Goal: Communication & Community: Answer question/provide support

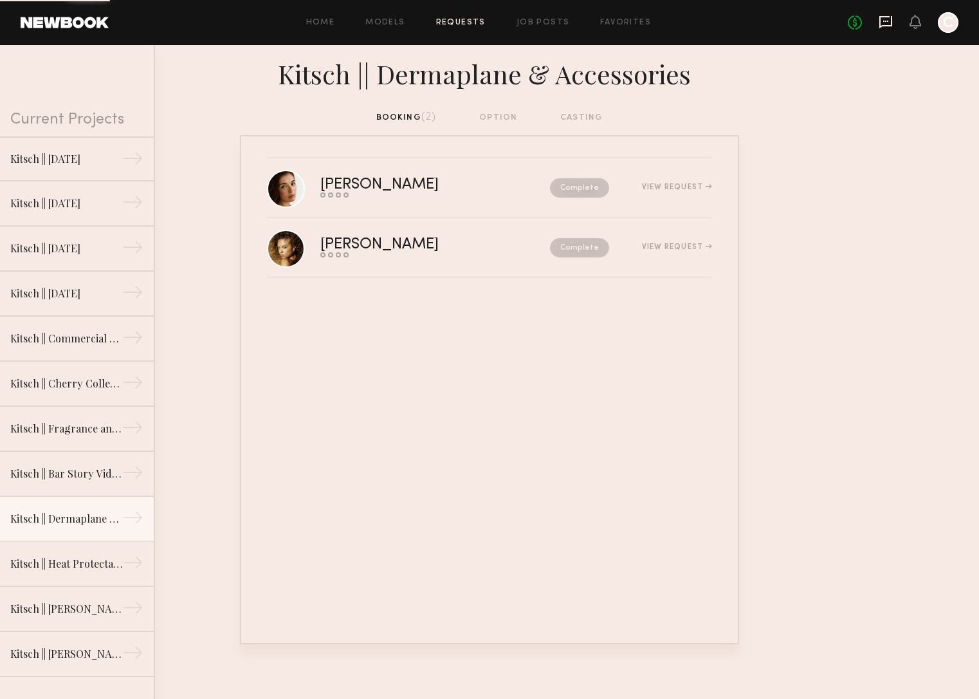
click at [892, 27] on icon at bounding box center [886, 22] width 14 height 14
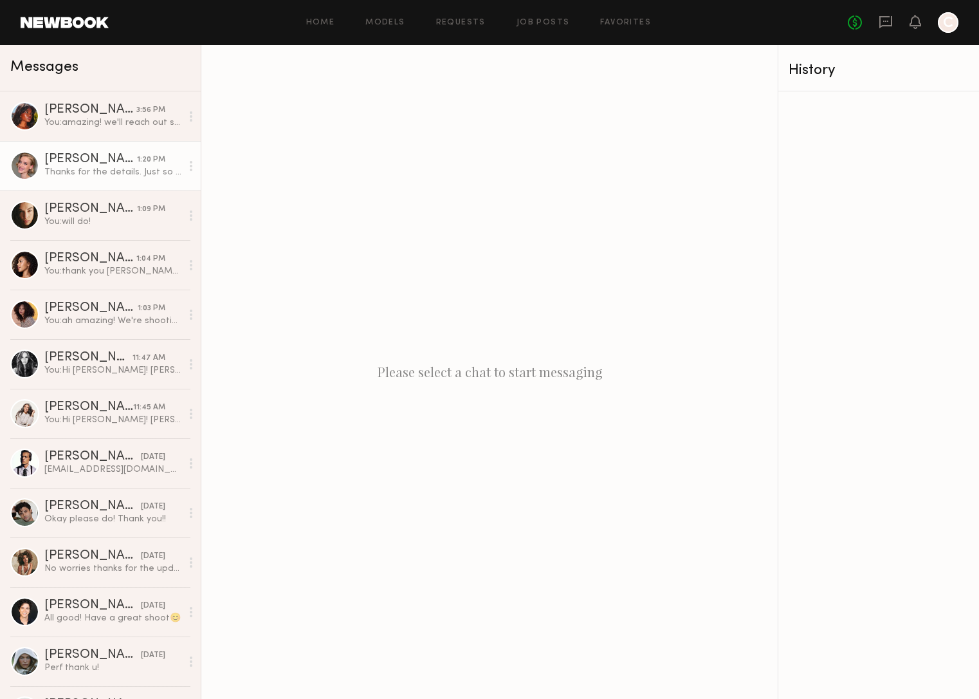
click at [87, 169] on div "Thanks for the details. Just so we’re on the same page, my $1,210 rate is for s…" at bounding box center [112, 172] width 137 height 12
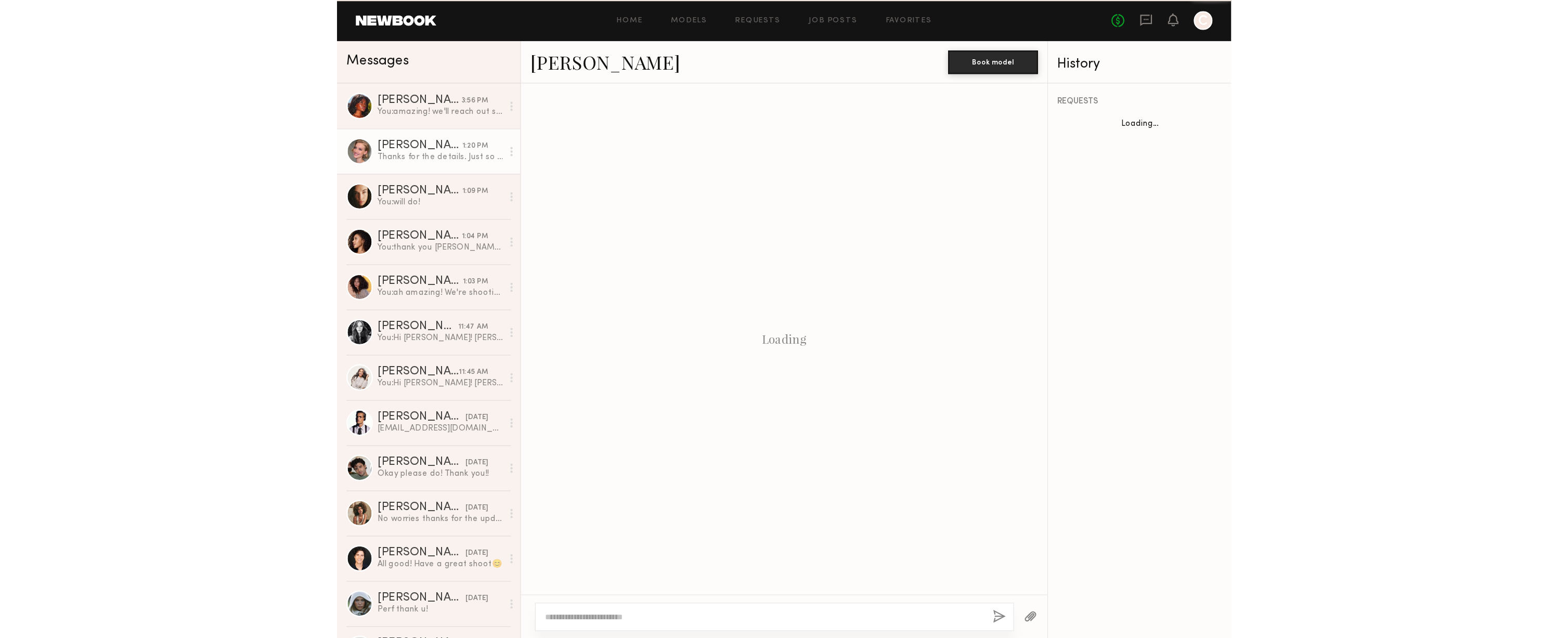
scroll to position [280, 0]
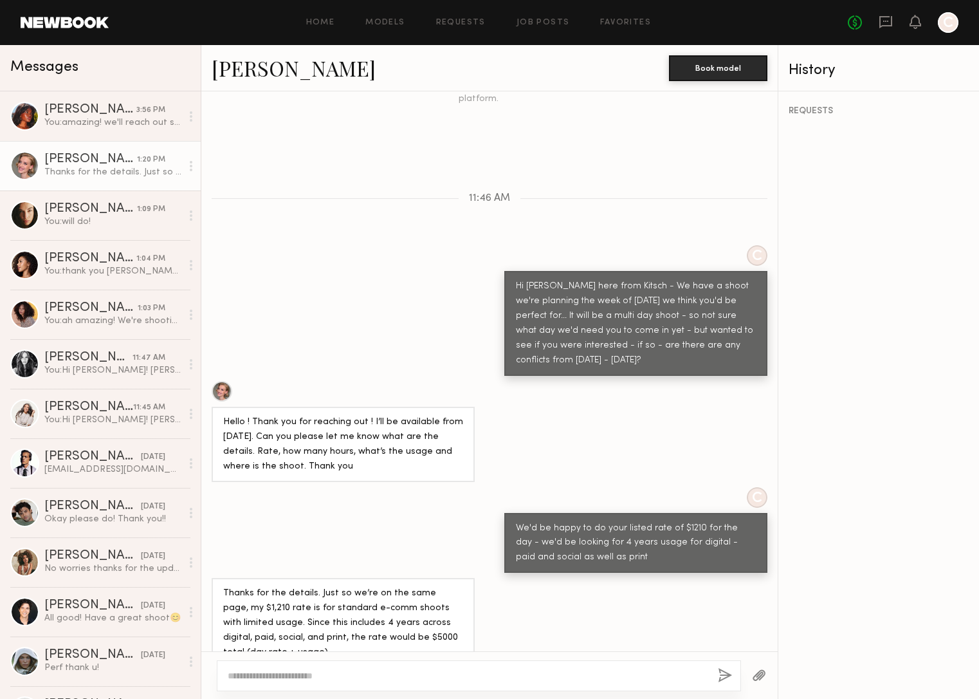
drag, startPoint x: 569, startPoint y: 266, endPoint x: 690, endPoint y: 329, distance: 136.7
click at [690, 329] on div "Hi Olesya - Katie here from Kitsch - We have a shoot we're planning the week of…" at bounding box center [636, 323] width 240 height 89
click at [688, 382] on div "Hello ! Thank you for reaching out ! I’ll be available from 10th of September. …" at bounding box center [489, 431] width 577 height 101
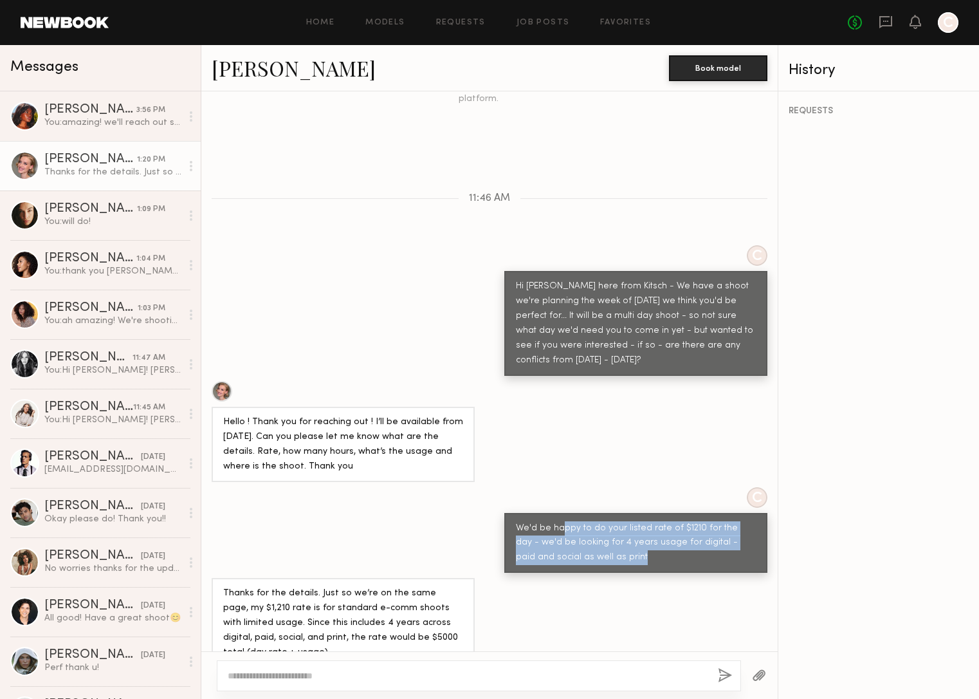
drag, startPoint x: 560, startPoint y: 499, endPoint x: 667, endPoint y: 531, distance: 111.7
click at [667, 531] on div "We'd be happy to do your listed rate of $1210 for the day - we'd be looking for…" at bounding box center [636, 543] width 240 height 44
drag, startPoint x: 625, startPoint y: 522, endPoint x: 643, endPoint y: 536, distance: 22.5
click at [643, 536] on div "We'd be happy to do your listed rate of $1210 for the day - we'd be looking for…" at bounding box center [636, 543] width 240 height 44
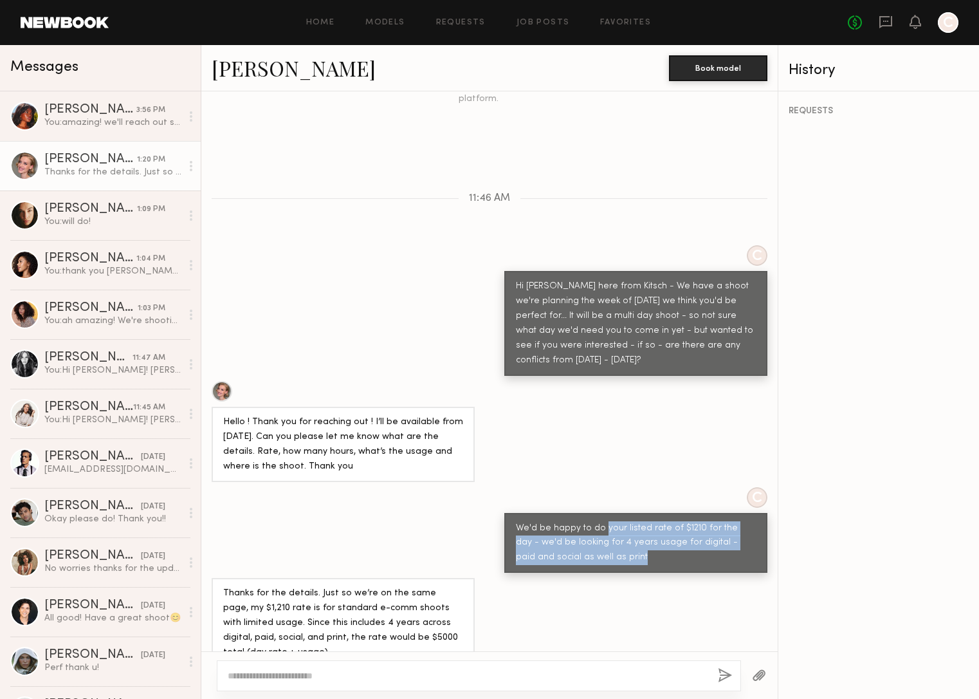
click at [643, 536] on div "We'd be happy to do your listed rate of $1210 for the day - we'd be looking for…" at bounding box center [636, 543] width 240 height 44
click at [669, 586] on div "Thanks for the details. Just so we’re on the same page, my $1,210 rate is for s…" at bounding box center [489, 623] width 577 height 90
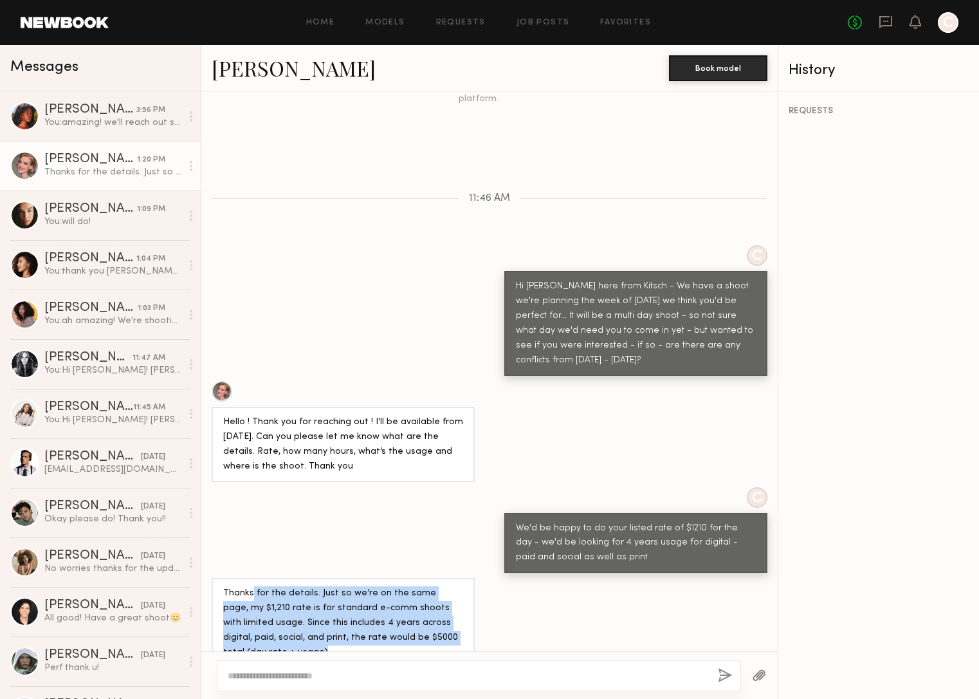
drag, startPoint x: 253, startPoint y: 562, endPoint x: 385, endPoint y: 629, distance: 148.5
click at [385, 629] on div "Thanks for the details. Just so we’re on the same page, my $1,210 rate is for s…" at bounding box center [343, 623] width 240 height 74
click at [386, 625] on div "Thanks for the details. Just so we’re on the same page, my $1,210 rate is for s…" at bounding box center [343, 623] width 240 height 74
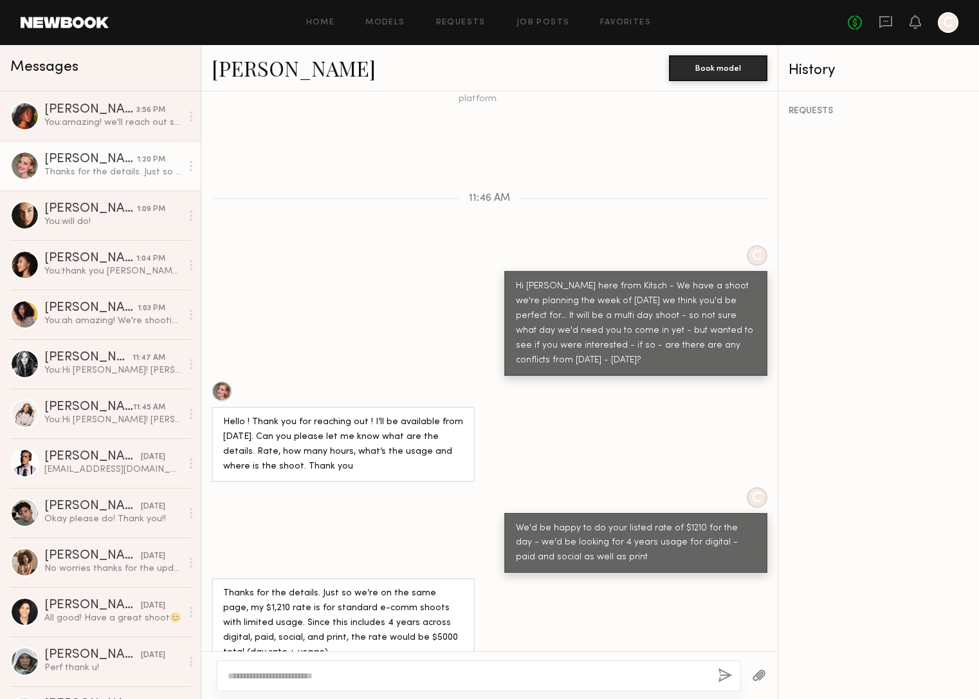
drag, startPoint x: 297, startPoint y: 611, endPoint x: 343, endPoint y: 636, distance: 52.7
click at [343, 636] on div "Thanks for the details. Just so we’re on the same page, my $1,210 rate is for s…" at bounding box center [343, 623] width 263 height 90
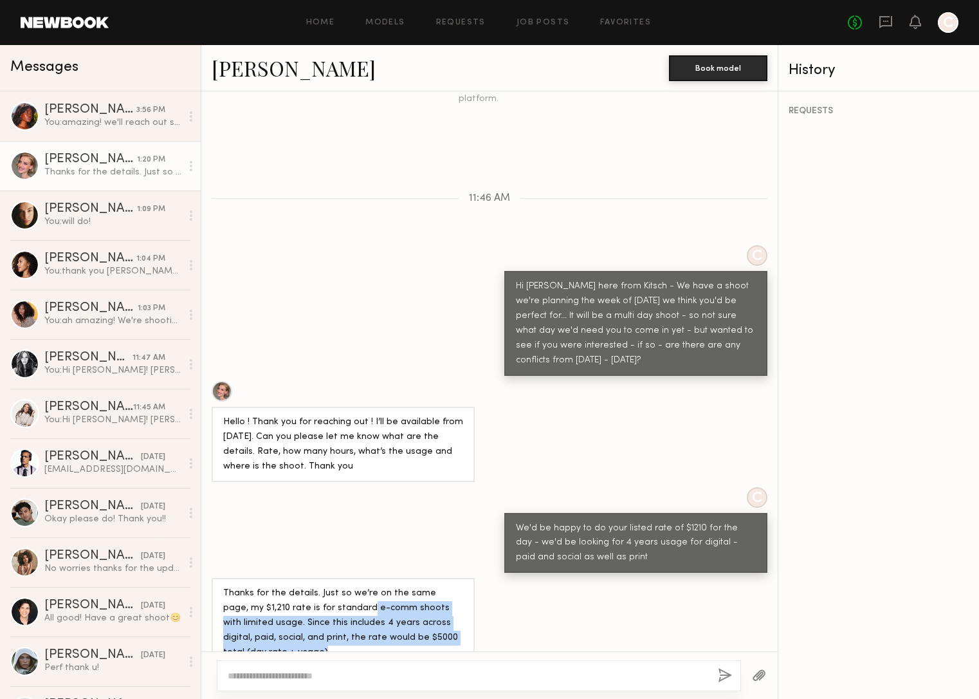
drag, startPoint x: 342, startPoint y: 627, endPoint x: 327, endPoint y: 581, distance: 48.2
click at [327, 586] on div "Thanks for the details. Just so we’re on the same page, my $1,210 rate is for s…" at bounding box center [343, 623] width 240 height 74
drag, startPoint x: 260, startPoint y: 595, endPoint x: 341, endPoint y: 631, distance: 88.7
click at [341, 631] on div "Thanks for the details. Just so we’re on the same page, my $1,210 rate is for s…" at bounding box center [343, 623] width 240 height 74
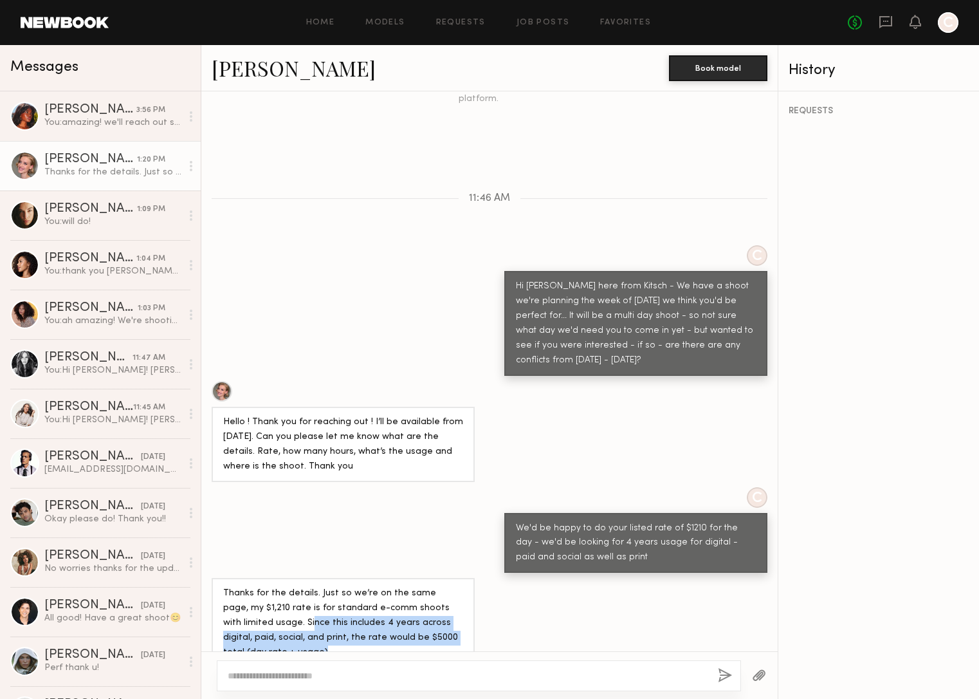
click at [342, 623] on div "Thanks for the details. Just so we’re on the same page, my $1,210 rate is for s…" at bounding box center [343, 623] width 240 height 74
drag, startPoint x: 354, startPoint y: 581, endPoint x: 392, endPoint y: 631, distance: 62.4
click at [392, 631] on div "Thanks for the details. Just so we’re on the same page, my $1,210 rate is for s…" at bounding box center [343, 623] width 240 height 74
click at [316, 624] on div "Thanks for the details. Just so we’re on the same page, my $1,210 rate is for s…" at bounding box center [343, 623] width 240 height 74
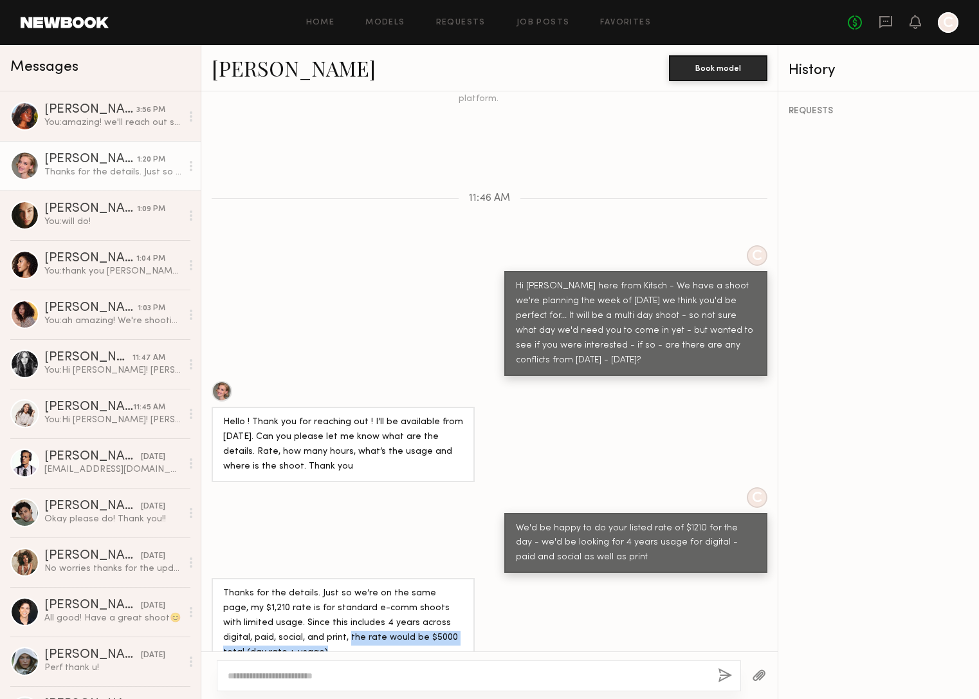
click at [316, 624] on div "Thanks for the details. Just so we’re on the same page, my $1,210 rate is for s…" at bounding box center [343, 623] width 240 height 74
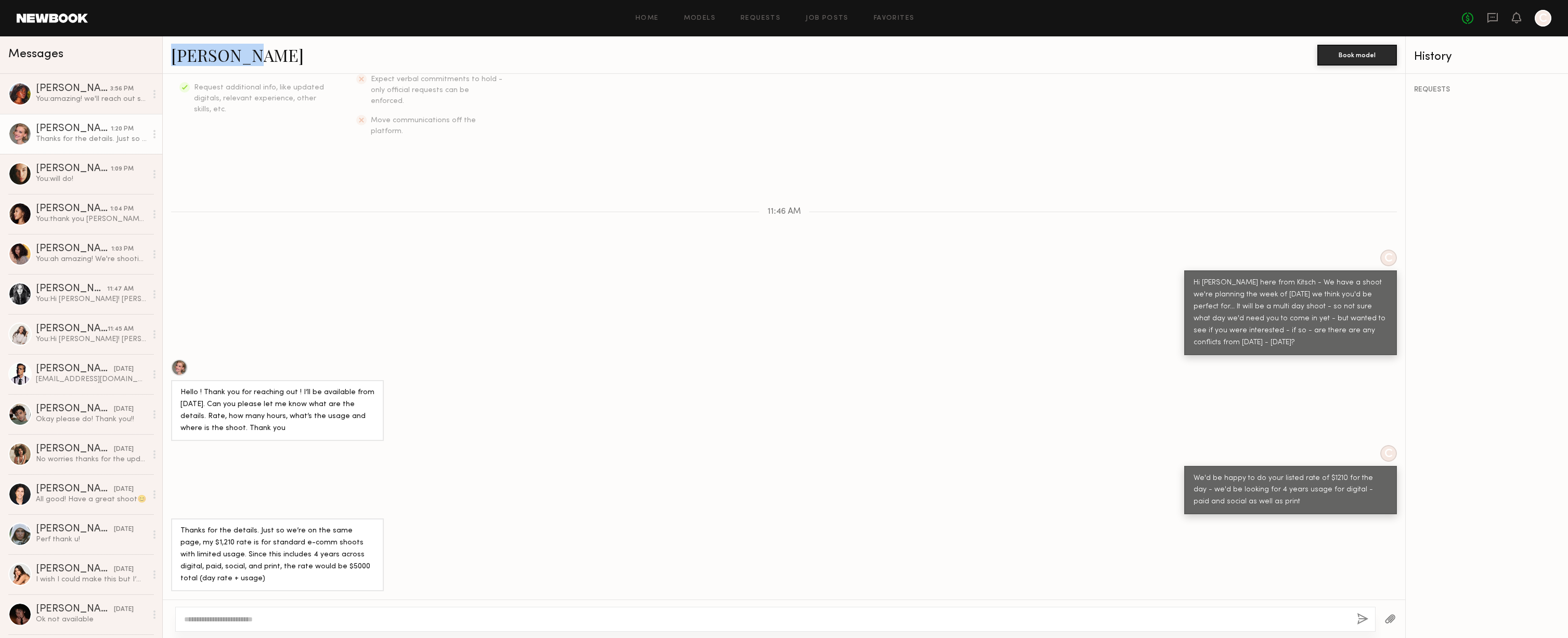
scroll to position [206, 0]
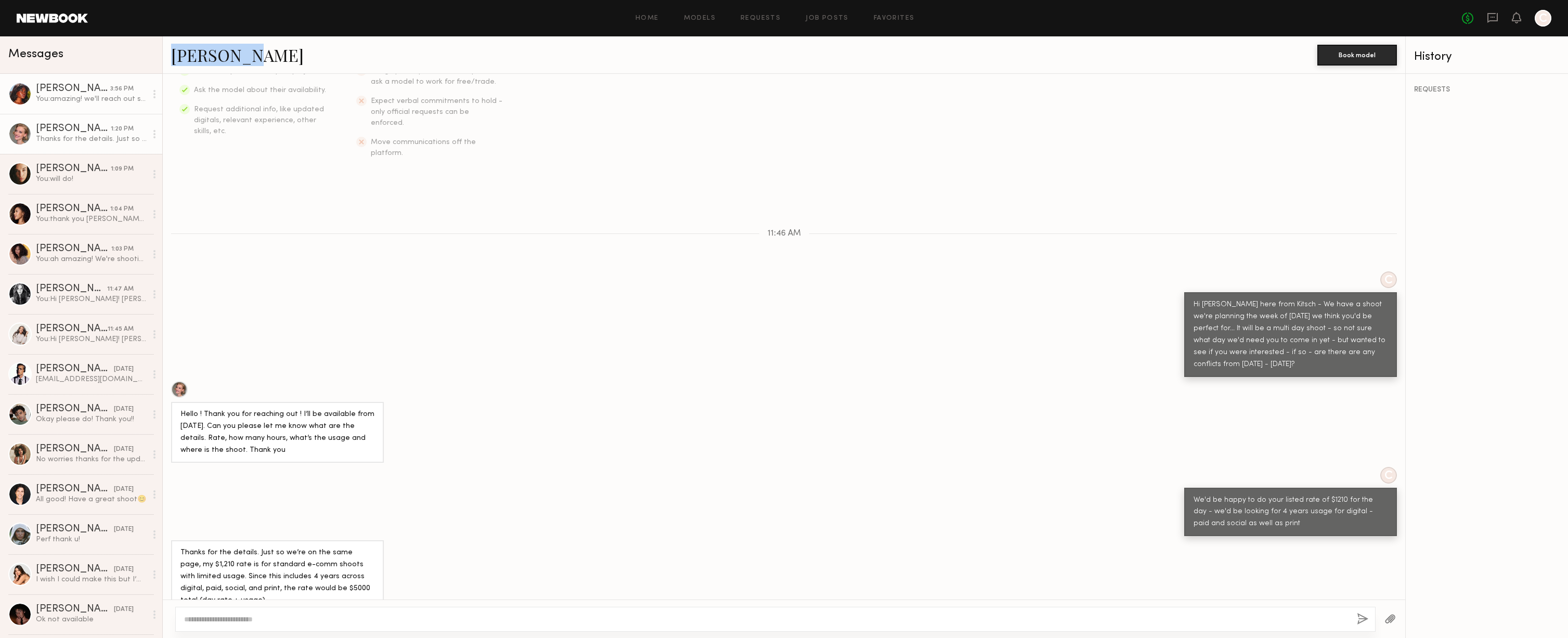
click at [60, 103] on div "You: amazing! we'll reach out shortly with more info - thank you!" at bounding box center [91, 99] width 111 height 10
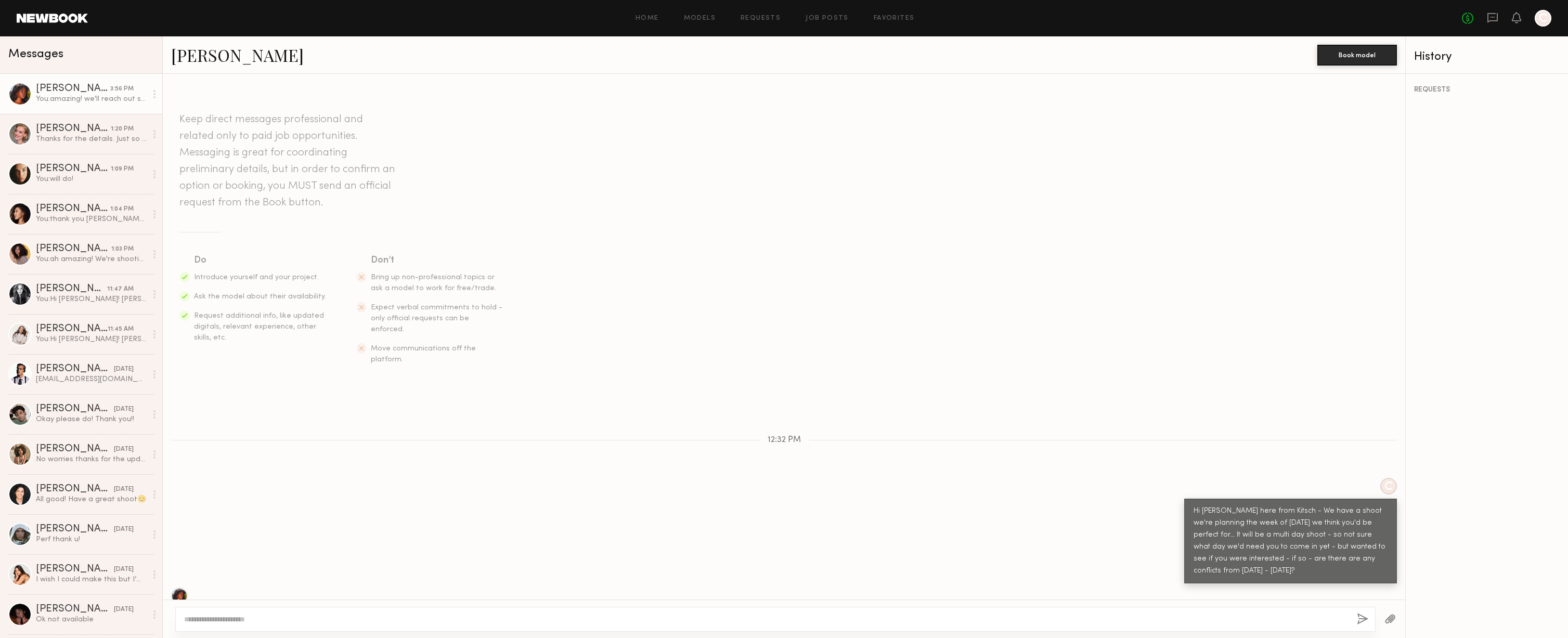
scroll to position [108, 0]
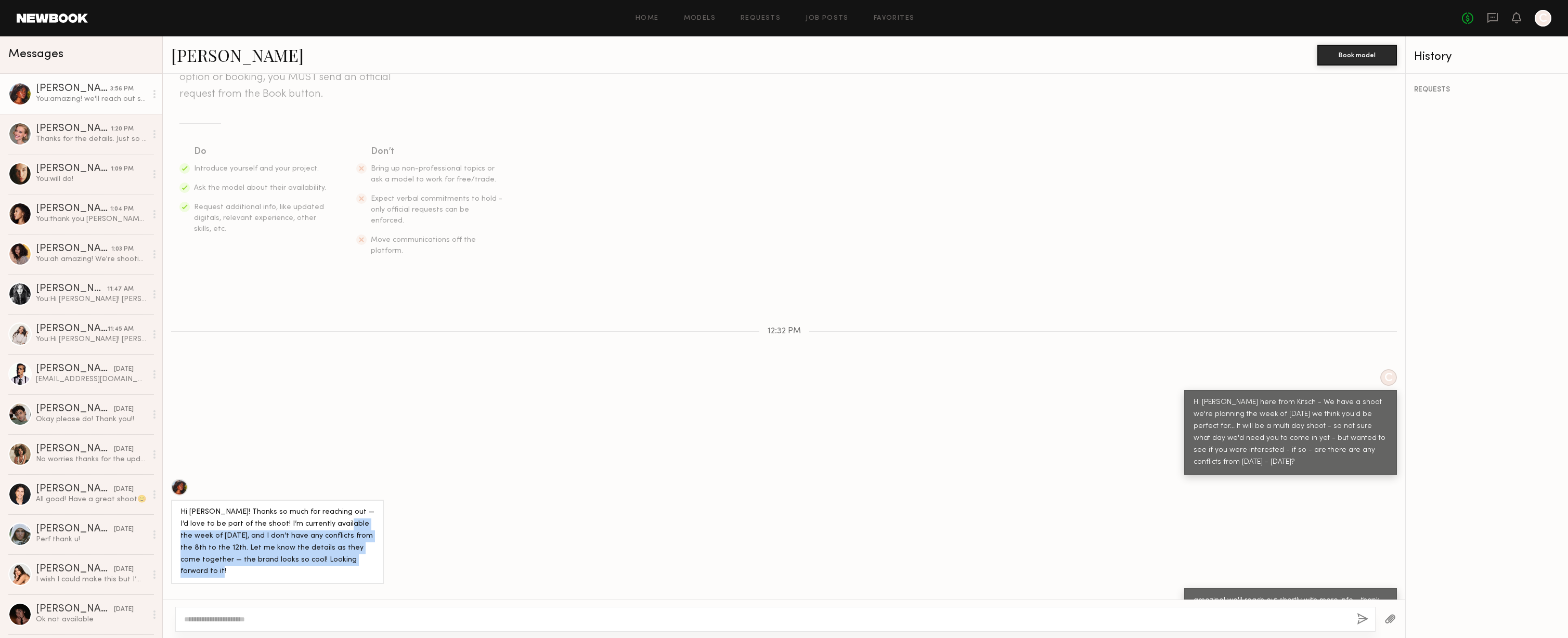
drag, startPoint x: 329, startPoint y: 507, endPoint x: 350, endPoint y: 544, distance: 42.5
click at [350, 544] on div "Hi Katie! Thanks so much for reaching out — I’d love to be part of the shoot! I…" at bounding box center [277, 542] width 213 height 85
click at [355, 535] on div "Hi Katie! Thanks so much for reaching out — I’d love to be part of the shoot! I…" at bounding box center [277, 543] width 194 height 72
drag, startPoint x: 255, startPoint y: 520, endPoint x: 366, endPoint y: 541, distance: 113.0
click at [366, 541] on div "Hi Katie! Thanks so much for reaching out — I’d love to be part of the shoot! I…" at bounding box center [277, 543] width 194 height 72
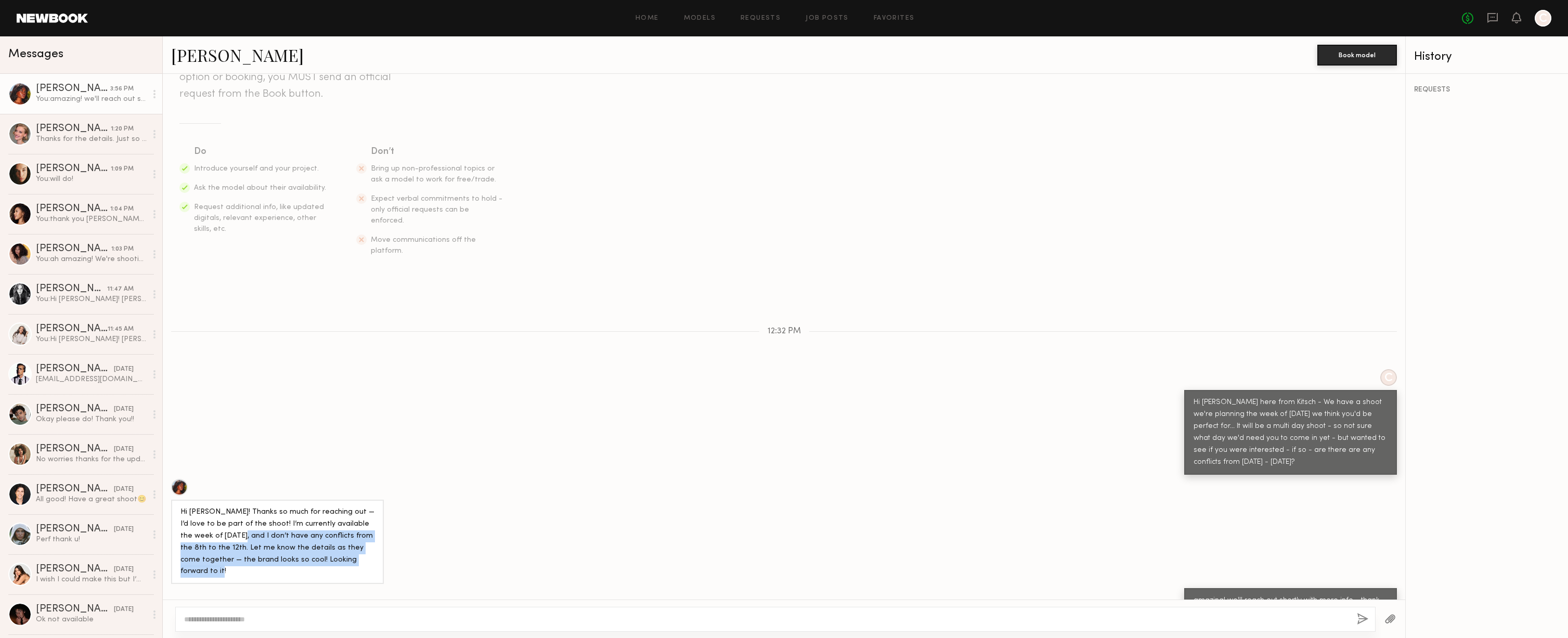
click at [365, 539] on div "Hi Katie! Thanks so much for reaching out — I’d love to be part of the shoot! I…" at bounding box center [277, 543] width 194 height 72
